Goal: Navigation & Orientation: Find specific page/section

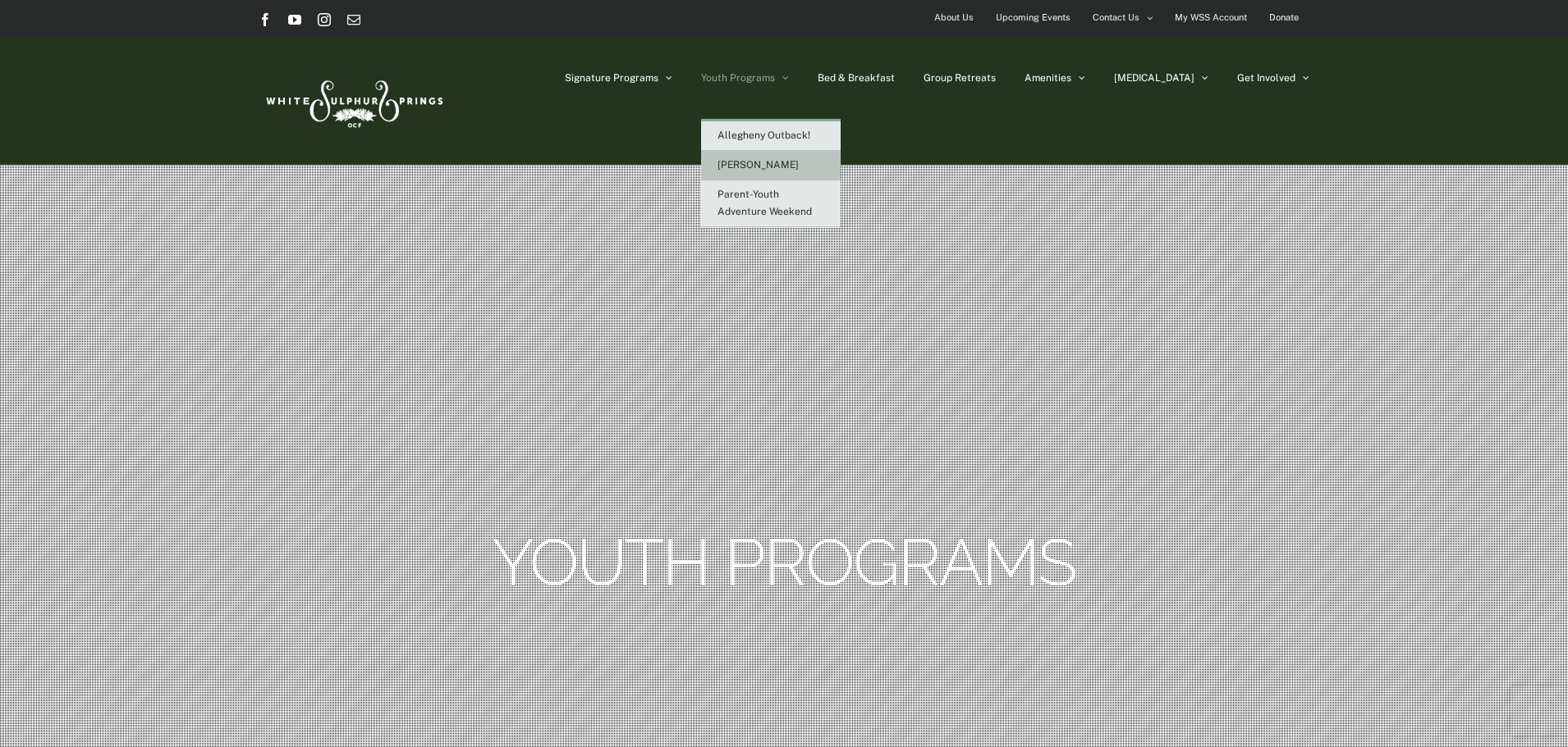
click at [799, 165] on span "[PERSON_NAME]" at bounding box center [758, 165] width 81 height 11
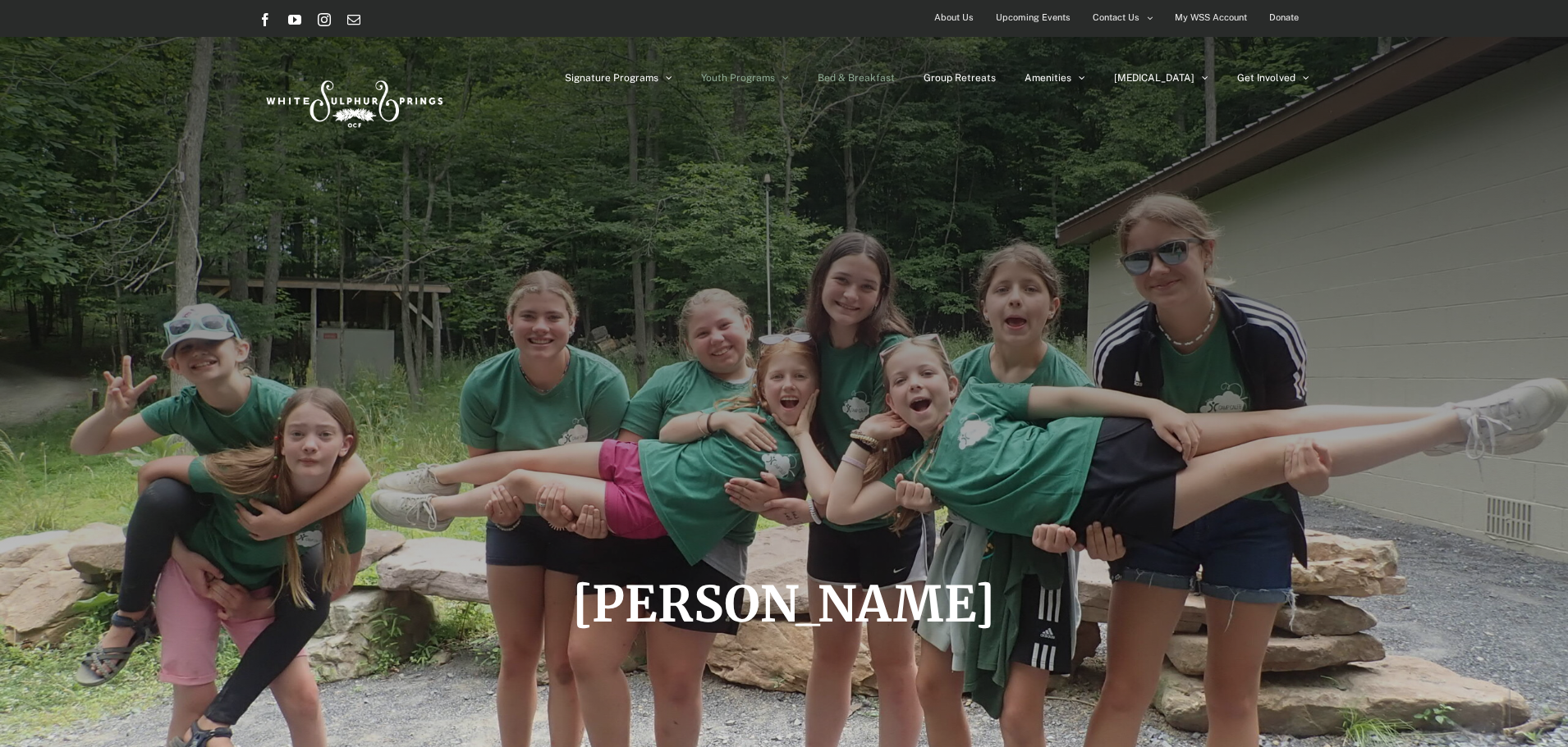
click at [895, 73] on span "Bed & Breakfast" at bounding box center [856, 78] width 77 height 10
